Goal: Task Accomplishment & Management: Manage account settings

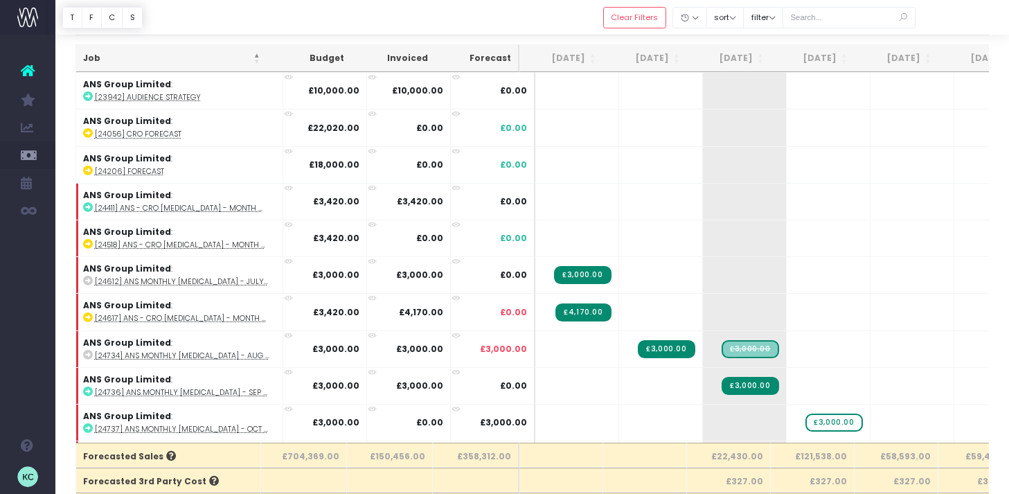
scroll to position [0, 79]
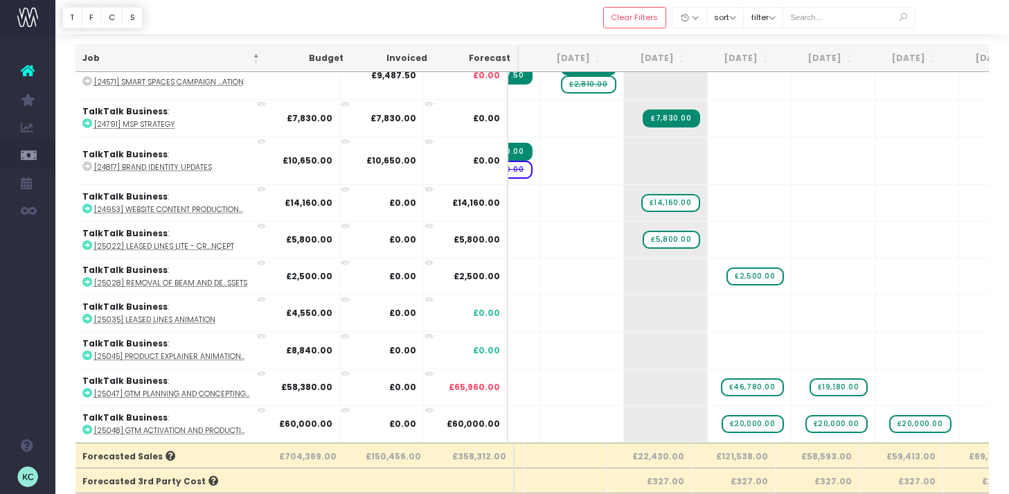
click at [673, 57] on th "[DATE]" at bounding box center [650, 58] width 84 height 27
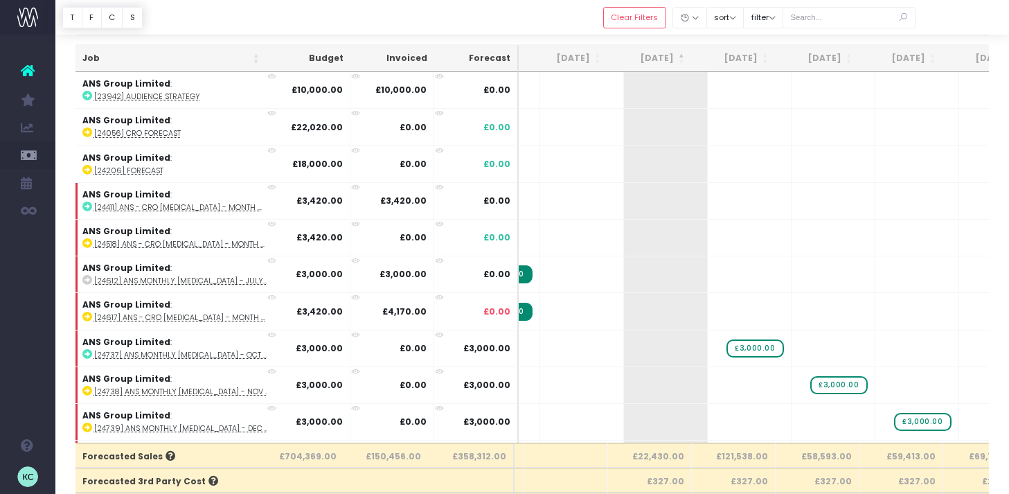
click at [673, 57] on th "[DATE]" at bounding box center [650, 58] width 84 height 27
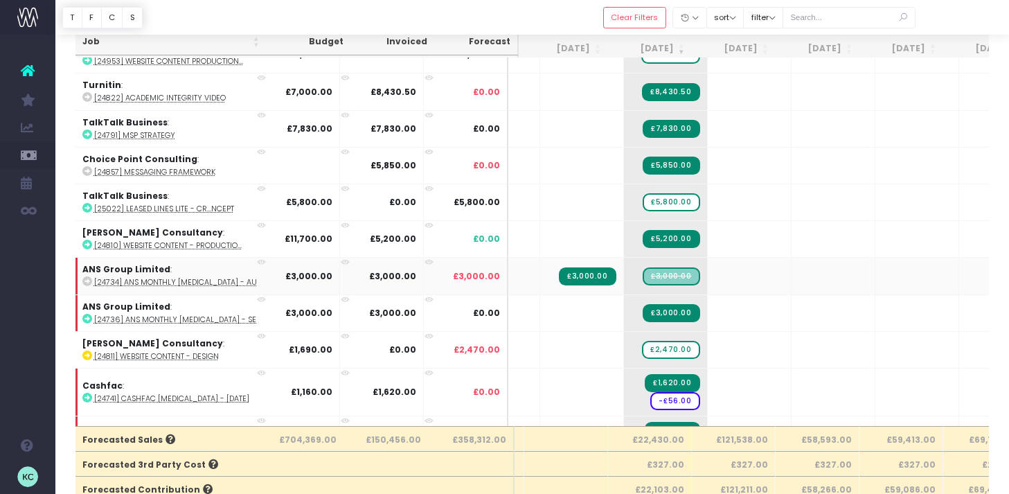
scroll to position [20, 79]
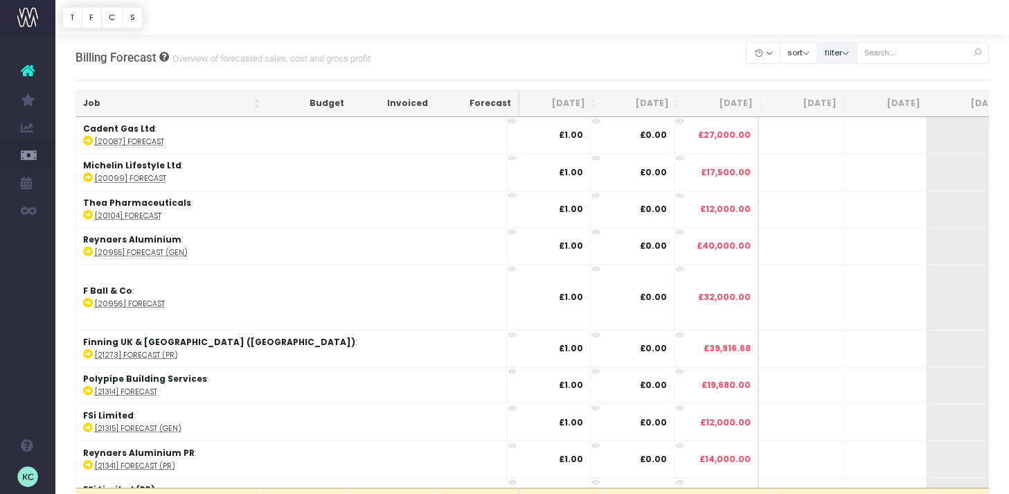
click at [855, 49] on button "filter" at bounding box center [837, 52] width 40 height 21
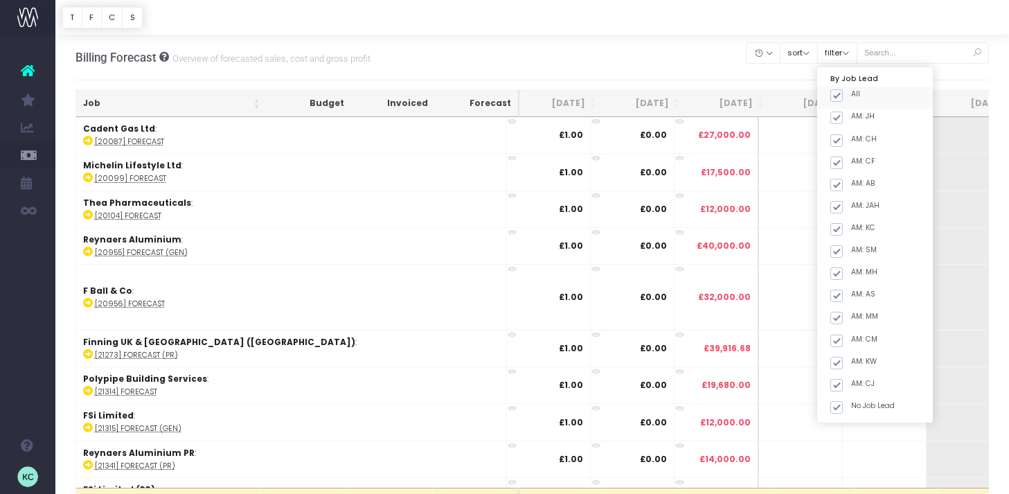
click at [843, 95] on span at bounding box center [837, 95] width 12 height 12
click at [851, 95] on input "All" at bounding box center [855, 93] width 9 height 9
checkbox input "false"
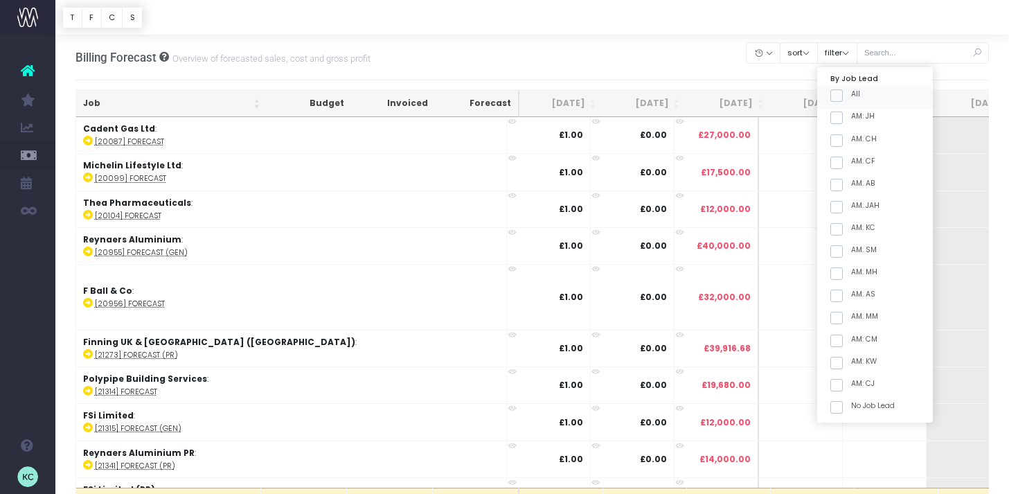
checkbox input "false"
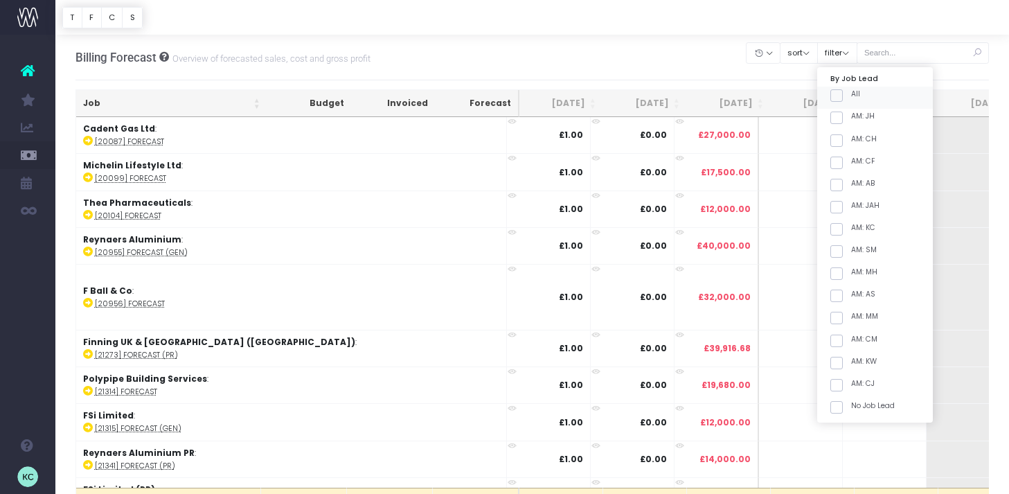
checkbox input "false"
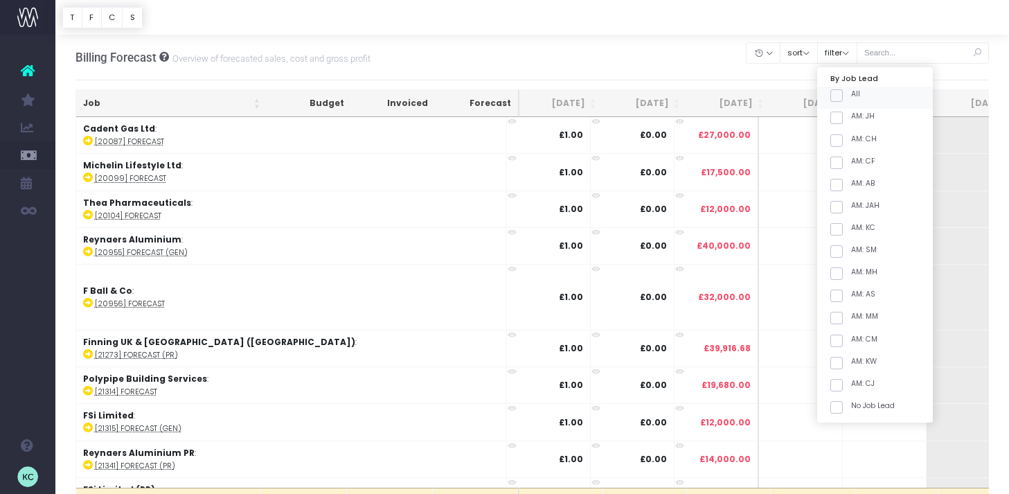
checkbox input "false"
click at [861, 228] on label "AM: KC" at bounding box center [853, 227] width 45 height 11
click at [860, 228] on input "AM: KC" at bounding box center [855, 226] width 9 height 9
checkbox input "true"
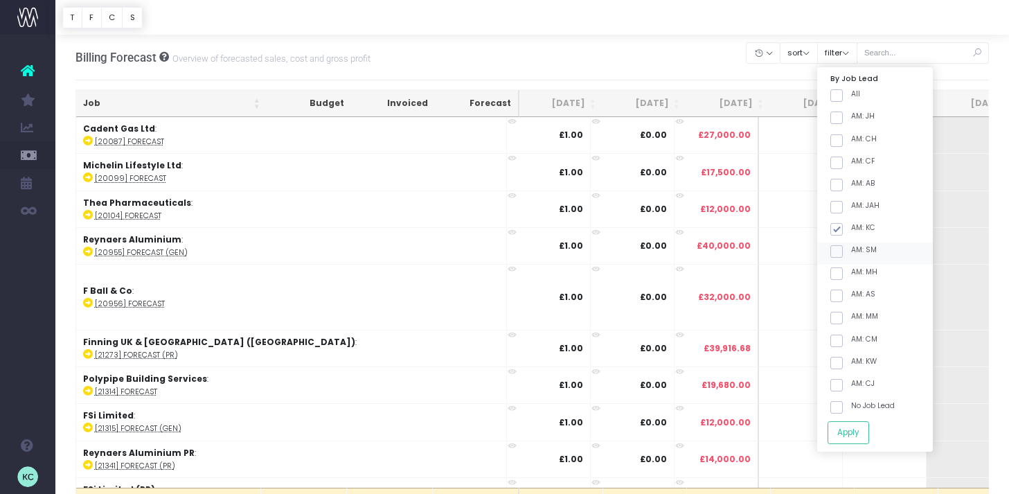
click at [860, 253] on label "AM: SM" at bounding box center [854, 250] width 46 height 11
click at [860, 253] on input "AM: SM" at bounding box center [855, 249] width 9 height 9
checkbox input "true"
click at [868, 430] on button "Apply" at bounding box center [849, 432] width 42 height 23
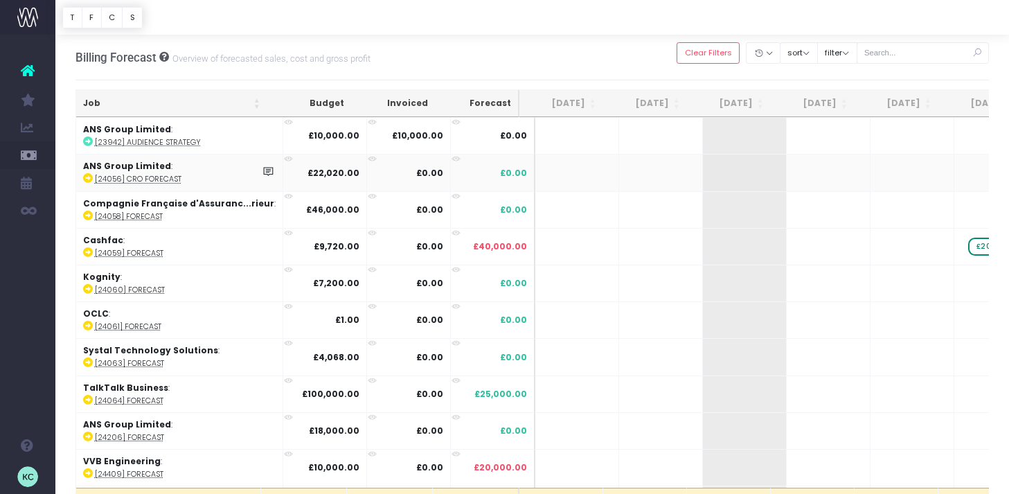
click at [143, 102] on th "Job" at bounding box center [171, 103] width 191 height 27
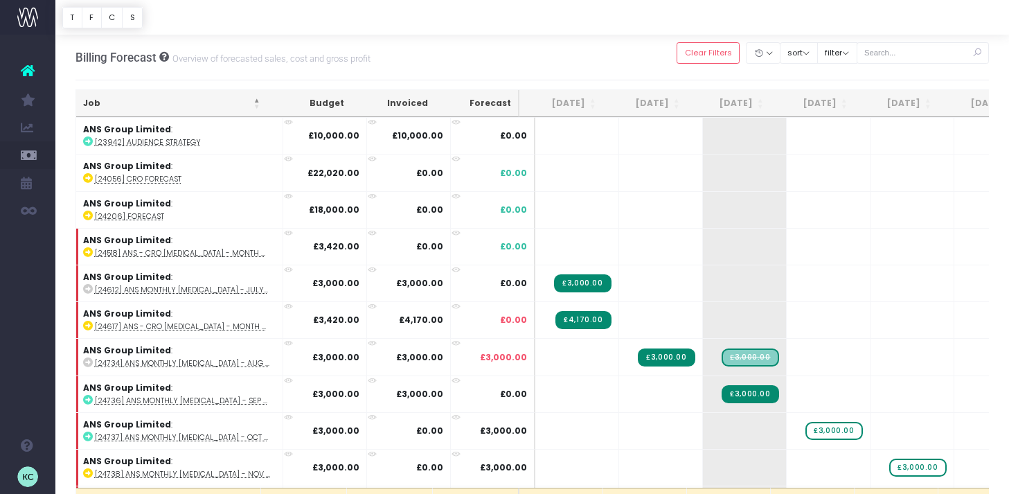
click at [734, 102] on th "[DATE]" at bounding box center [729, 103] width 84 height 27
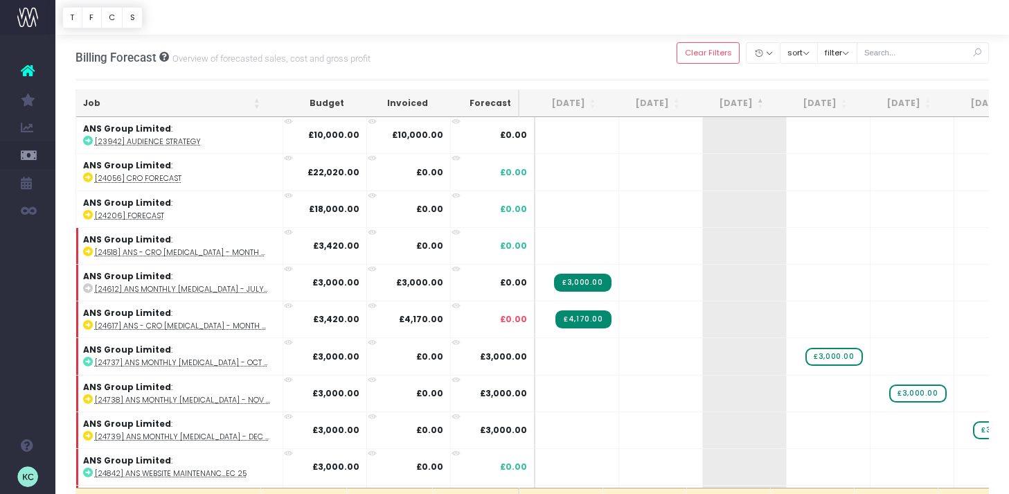
click at [734, 98] on th "[DATE]" at bounding box center [729, 103] width 84 height 27
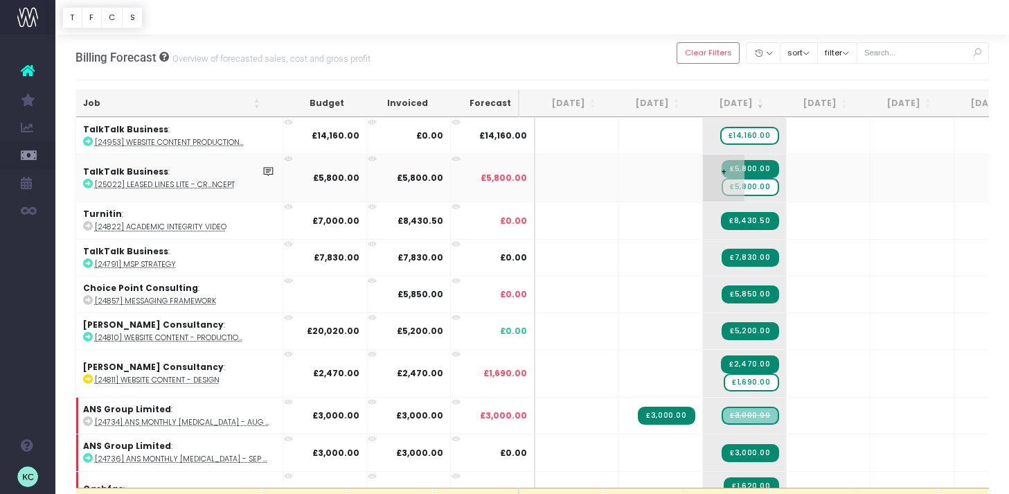
click at [752, 188] on span "£5,800.00" at bounding box center [750, 187] width 57 height 18
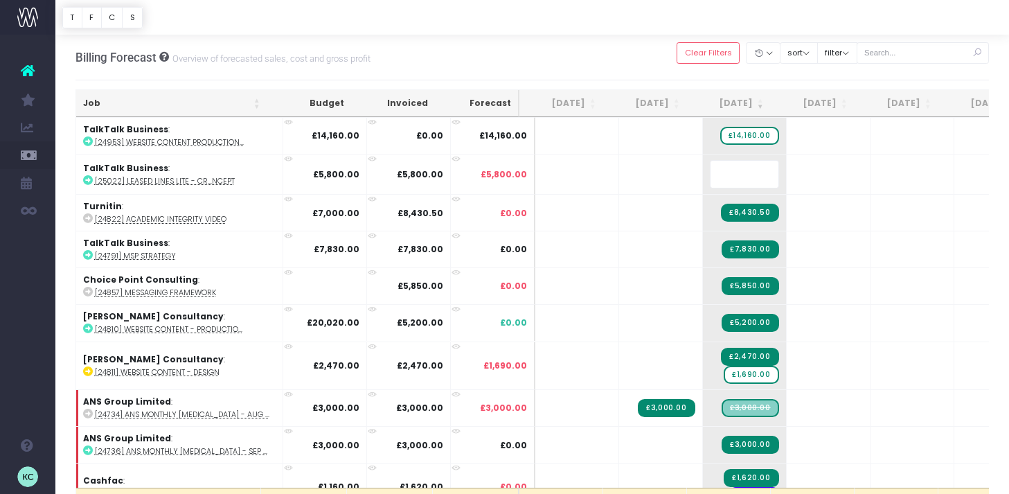
click at [649, 51] on body "Oh my... this is bad. [PERSON_NAME] wasn't able to load this page. Please conta…" at bounding box center [504, 247] width 1009 height 494
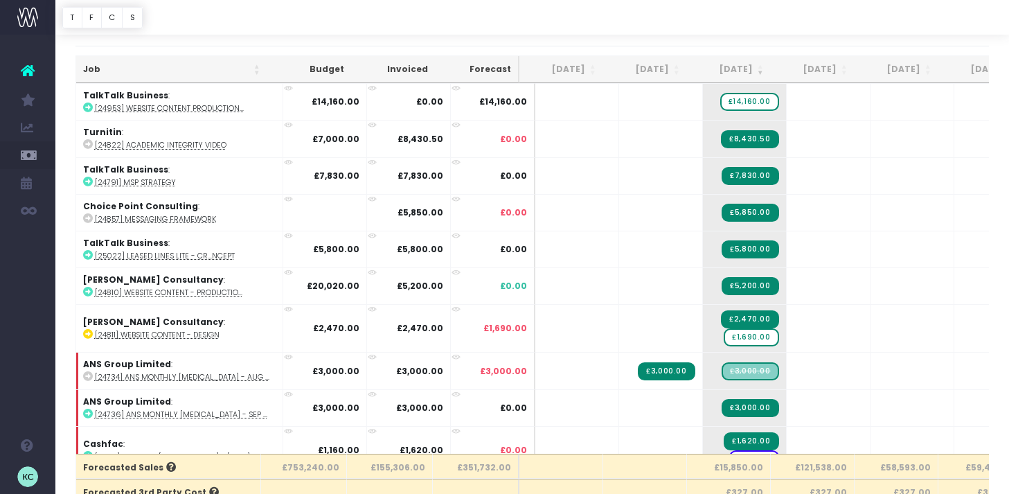
scroll to position [44, 0]
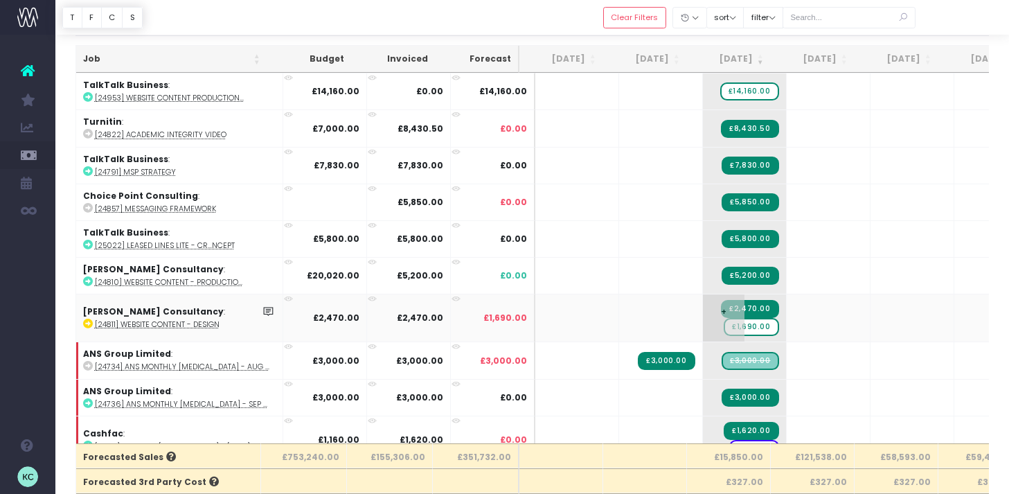
click at [746, 326] on span "£1,690.00" at bounding box center [751, 327] width 55 height 18
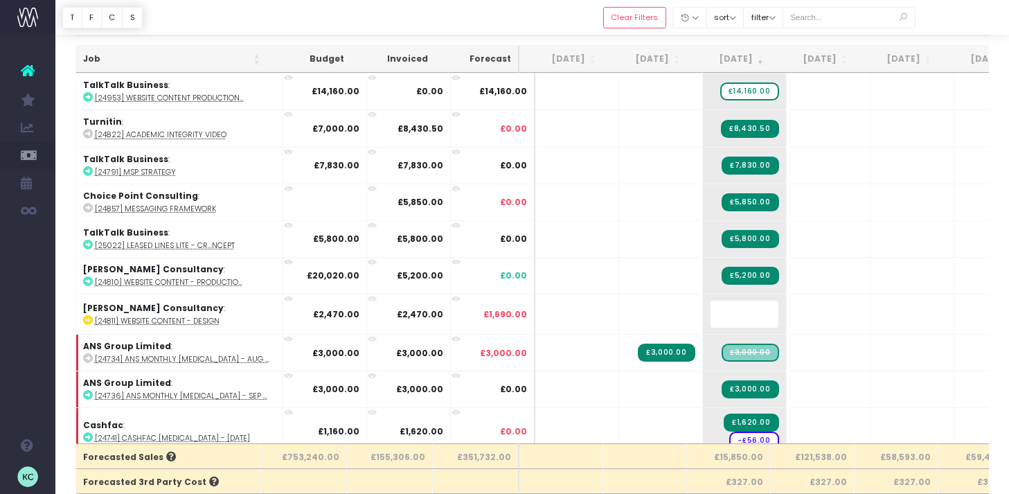
click at [580, 17] on div at bounding box center [532, 17] width 954 height 35
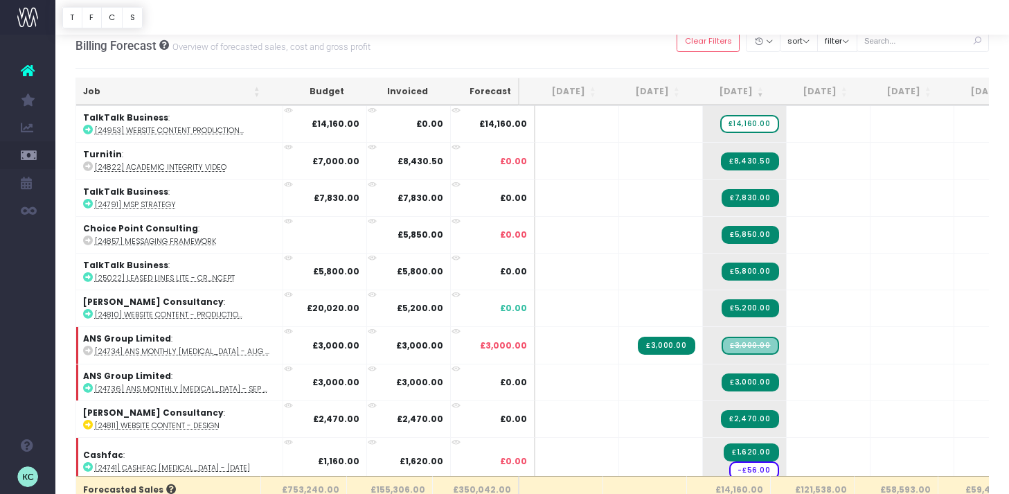
scroll to position [0, 0]
